Goal: Transaction & Acquisition: Subscribe to service/newsletter

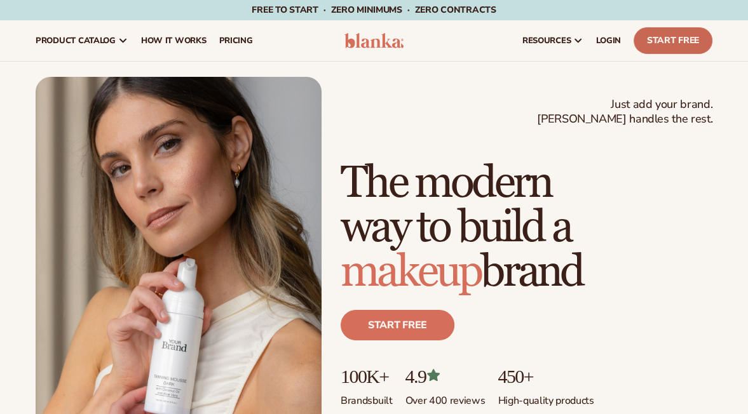
click at [677, 43] on link "Start Free" at bounding box center [673, 40] width 79 height 27
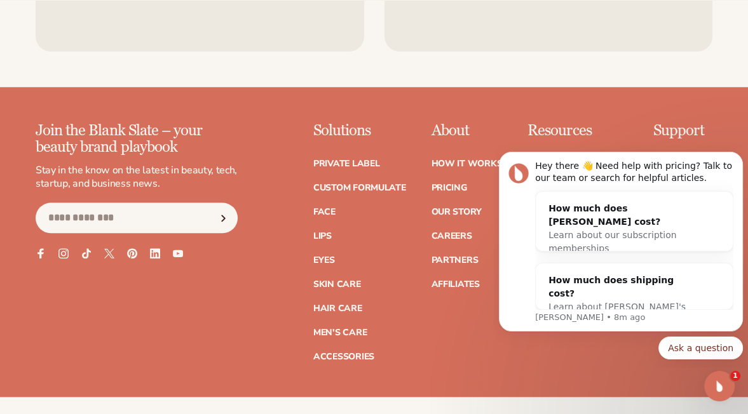
scroll to position [4944, 0]
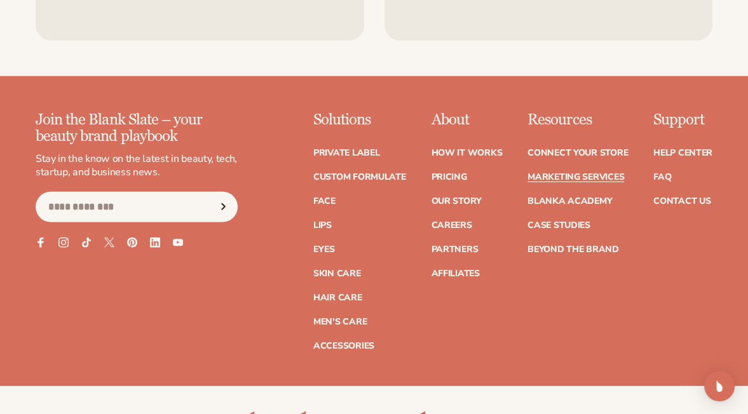
scroll to position [2622, 0]
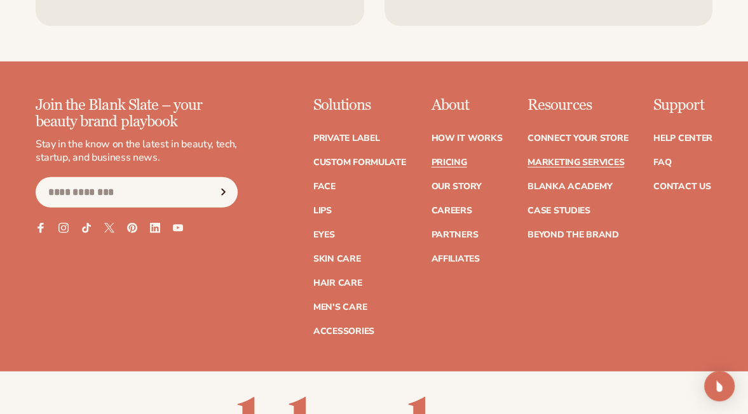
click at [440, 159] on link "Pricing" at bounding box center [449, 162] width 36 height 9
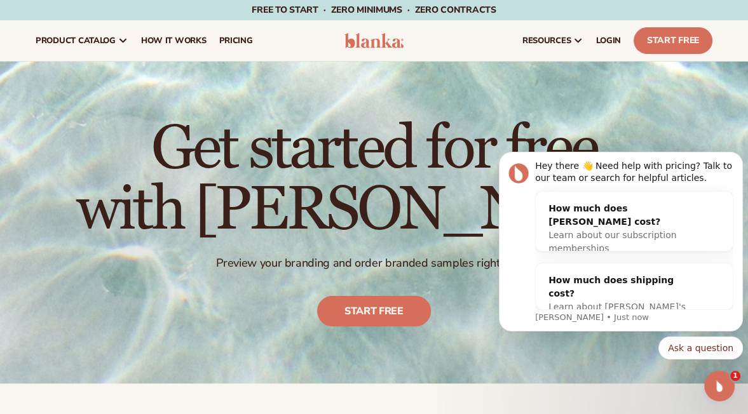
drag, startPoint x: 754, startPoint y: 39, endPoint x: 170, endPoint y: 0, distance: 585.2
click at [659, 44] on link "Start Free" at bounding box center [673, 40] width 79 height 27
click at [658, 43] on link "Start Free" at bounding box center [673, 40] width 79 height 27
